Goal: Task Accomplishment & Management: Manage account settings

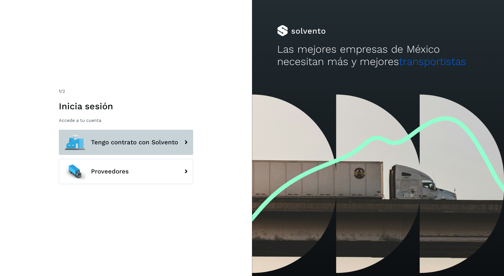
click at [131, 139] on span "Tengo contrato con Solvento" at bounding box center [134, 142] width 87 height 7
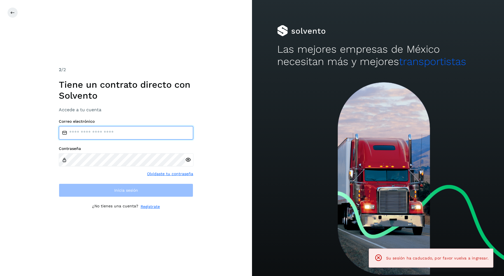
type input "**********"
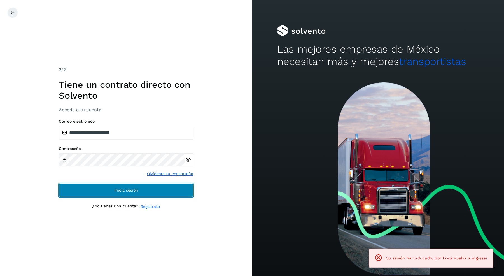
click at [130, 192] on span "Inicia sesión" at bounding box center [126, 190] width 24 height 4
